Goal: Find specific page/section: Find specific page/section

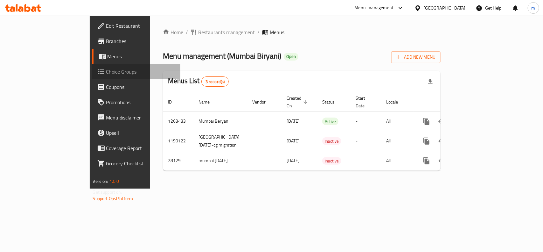
click at [106, 72] on span "Choice Groups" at bounding box center [140, 72] width 69 height 8
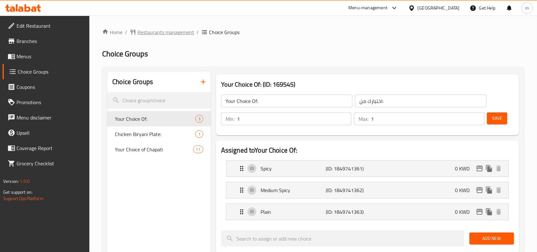
click at [155, 34] on span "Restaurants management" at bounding box center [165, 32] width 57 height 8
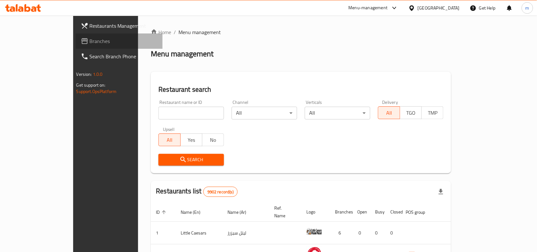
click at [90, 42] on span "Branches" at bounding box center [124, 41] width 68 height 8
